Goal: Communication & Community: Answer question/provide support

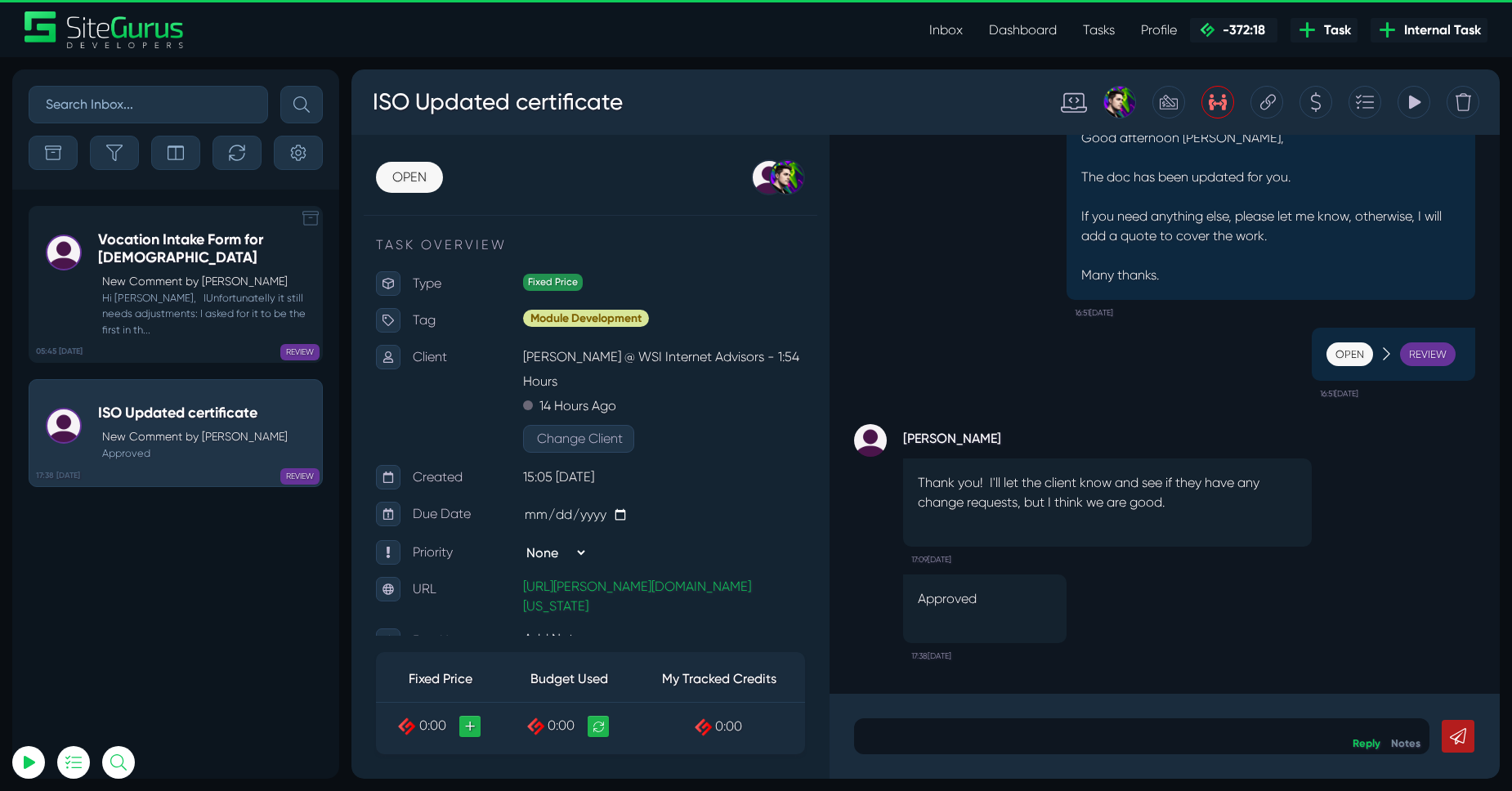
click at [175, 306] on small "Hi [PERSON_NAME], IUnfortunatelly it still needs adjustments: I asked for it to…" at bounding box center [206, 314] width 215 height 47
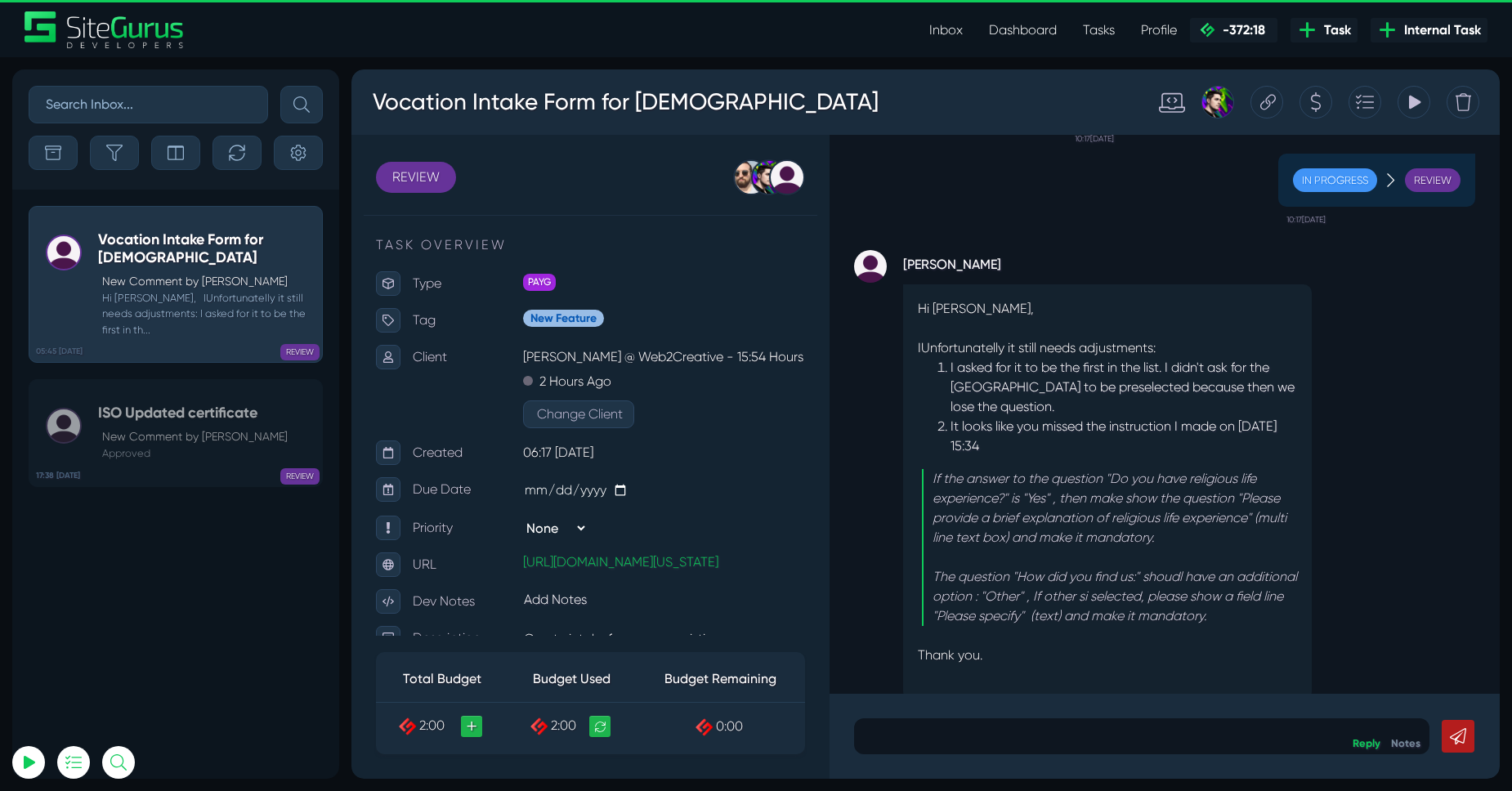
scroll to position [1, 0]
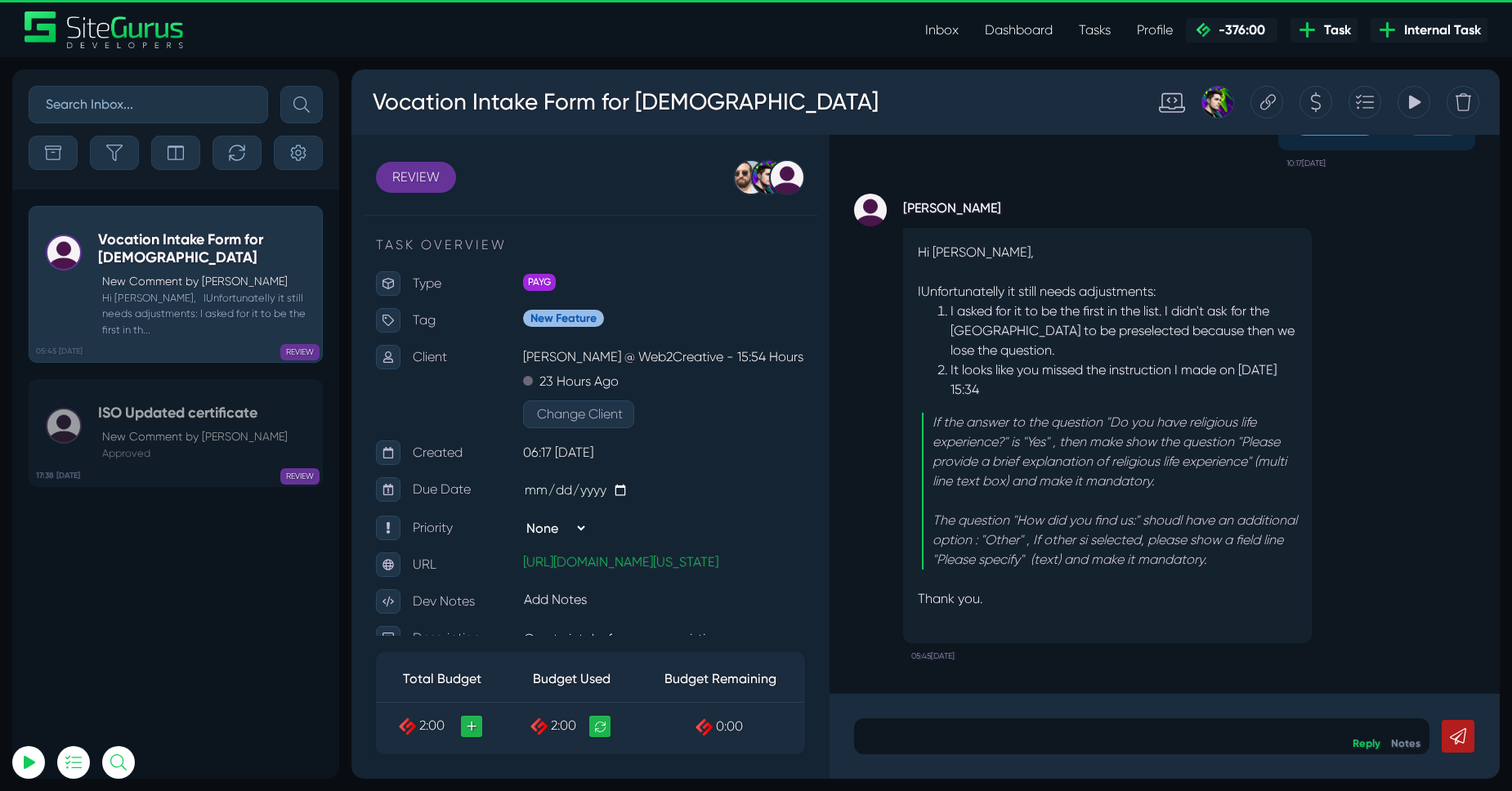
scroll to position [1, 0]
drag, startPoint x: 1248, startPoint y: 442, endPoint x: 1277, endPoint y: 470, distance: 40.3
click at [1255, 464] on p "If the answer to the question "Do you have religious life experience?" is "Yes"…" at bounding box center [1115, 451] width 365 height 79
copy p "Please provide a brief explanation of religious life experience"
drag, startPoint x: 1004, startPoint y: 562, endPoint x: 1088, endPoint y: 566, distance: 84.1
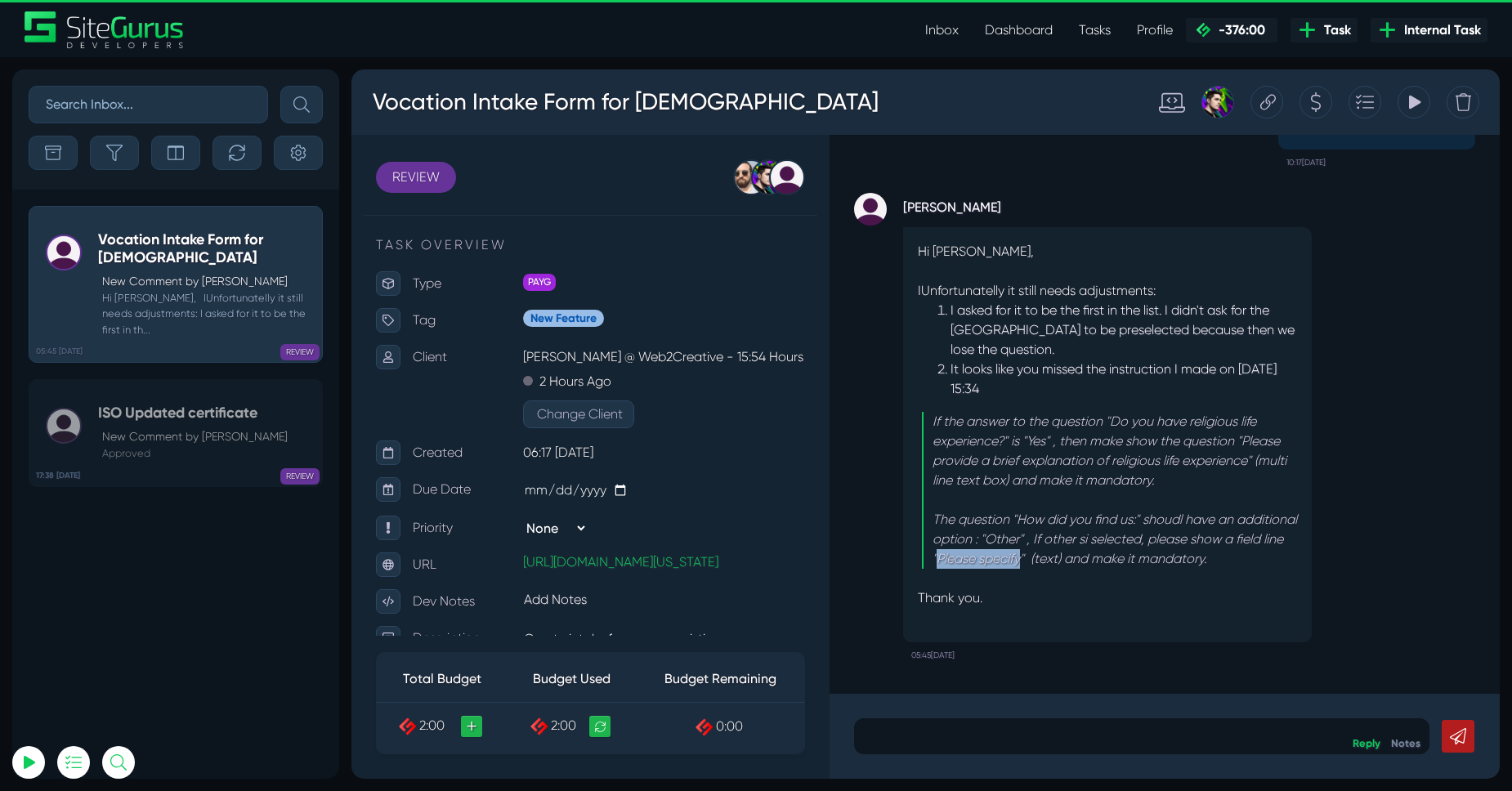
click at [1088, 566] on p "The question "How did you find us:" shoudl have an additional option : "Other" …" at bounding box center [1115, 540] width 365 height 59
copy p "Please specify"
